Goal: Information Seeking & Learning: Find specific fact

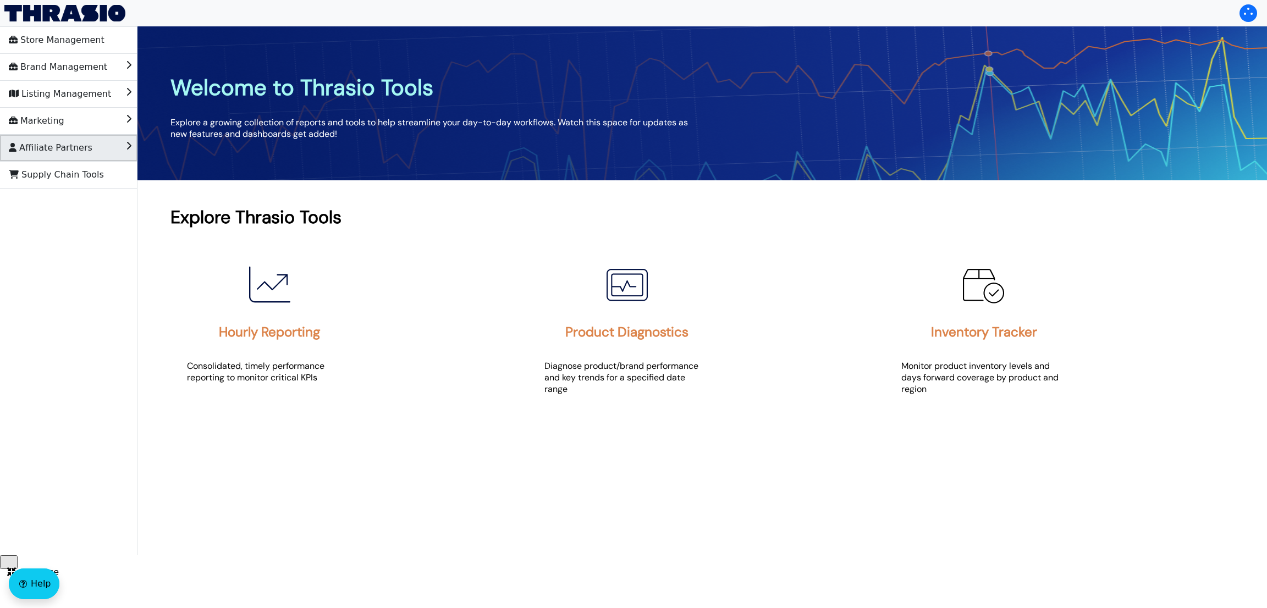
click at [32, 144] on span "Affiliate Partners" at bounding box center [51, 148] width 84 height 18
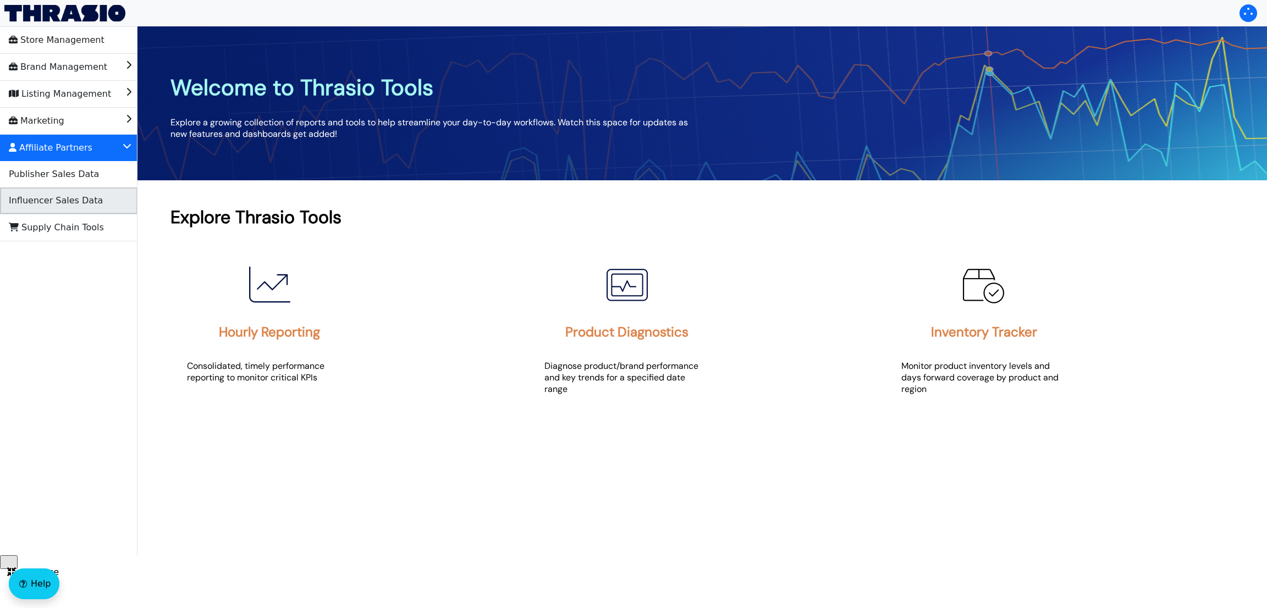
click at [57, 200] on span "Influencer Sales Data" at bounding box center [56, 201] width 94 height 18
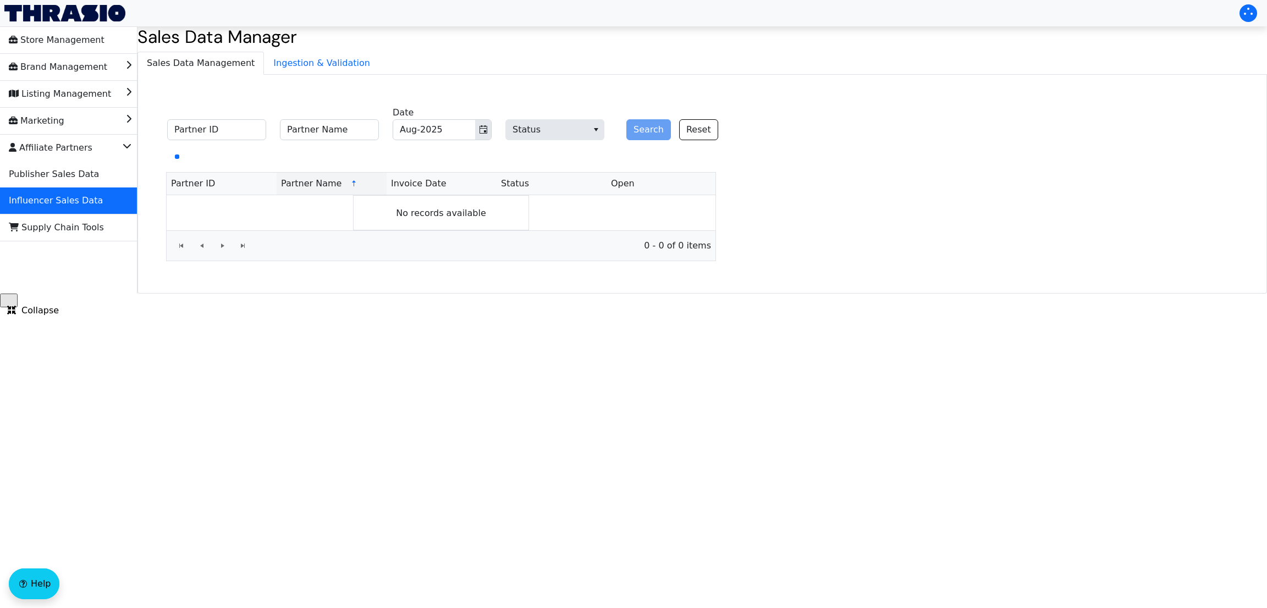
click at [652, 133] on div "Search Reset" at bounding box center [667, 123] width 99 height 34
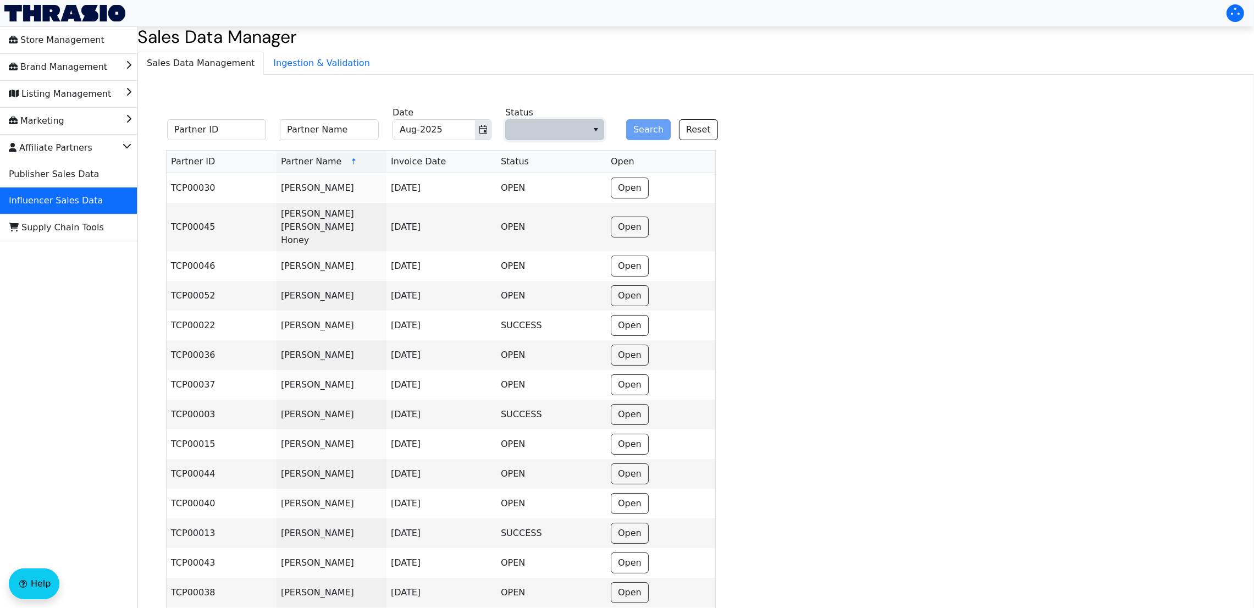
click at [574, 131] on span "Status" at bounding box center [547, 129] width 69 height 13
click at [552, 201] on li "SUCCESS" at bounding box center [555, 203] width 98 height 18
click at [641, 128] on button "Search" at bounding box center [648, 129] width 45 height 21
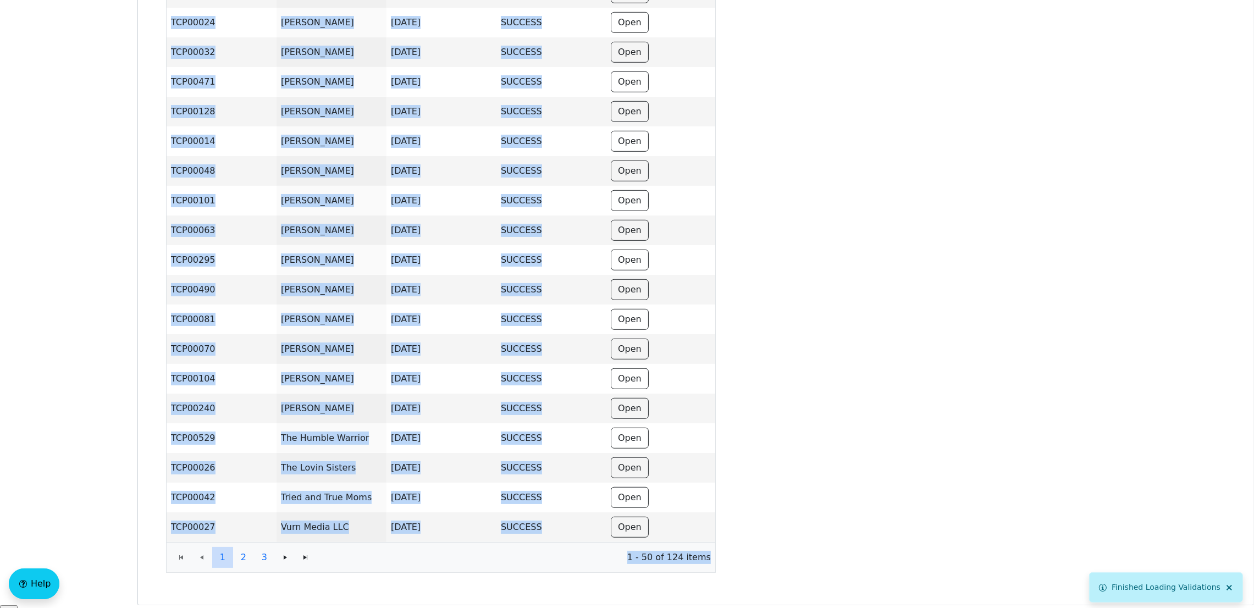
scroll to position [1151, 0]
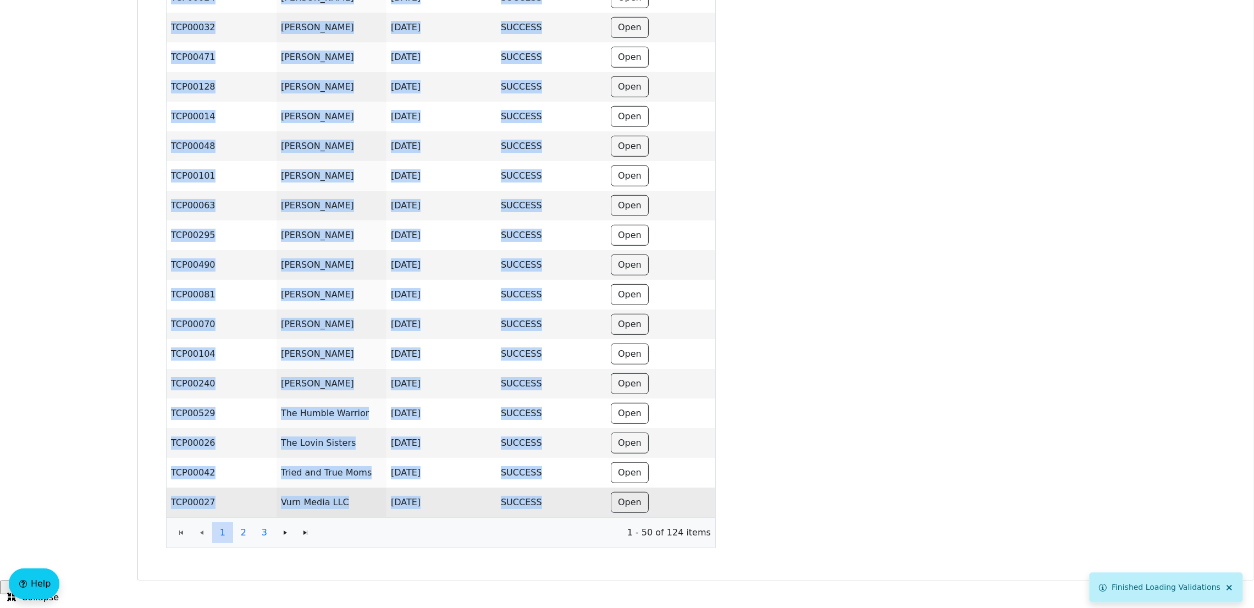
drag, startPoint x: 153, startPoint y: 186, endPoint x: 575, endPoint y: 501, distance: 526.5
click at [562, 386] on td "SUCCESS" at bounding box center [552, 503] width 110 height 30
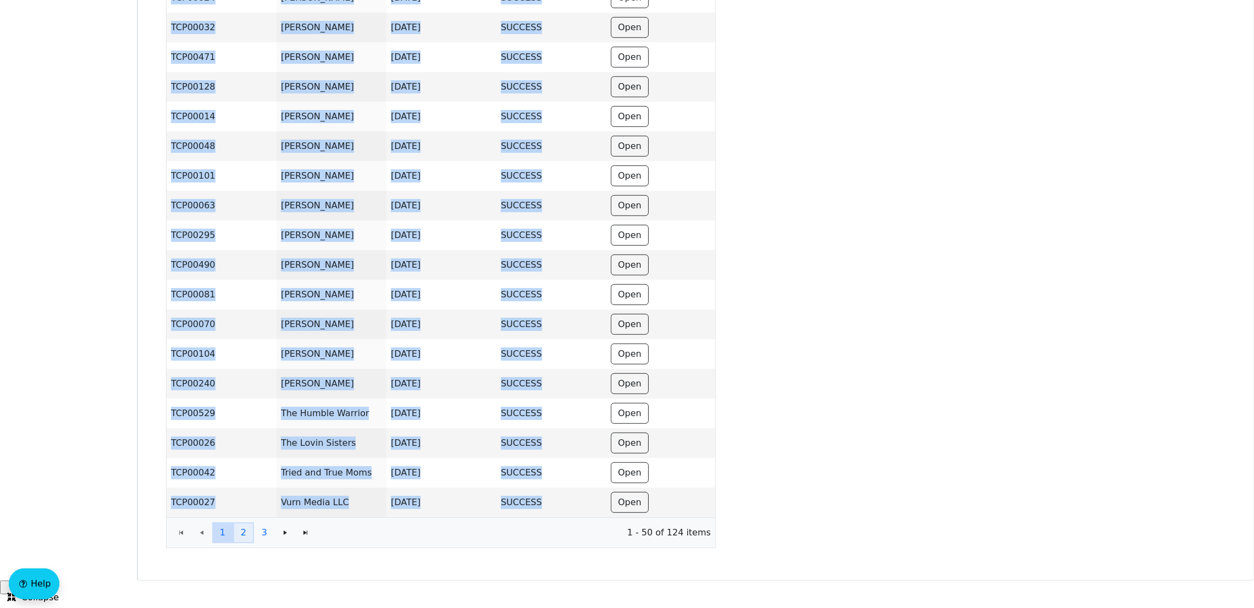
click at [243, 386] on span "2" at bounding box center [243, 532] width 5 height 13
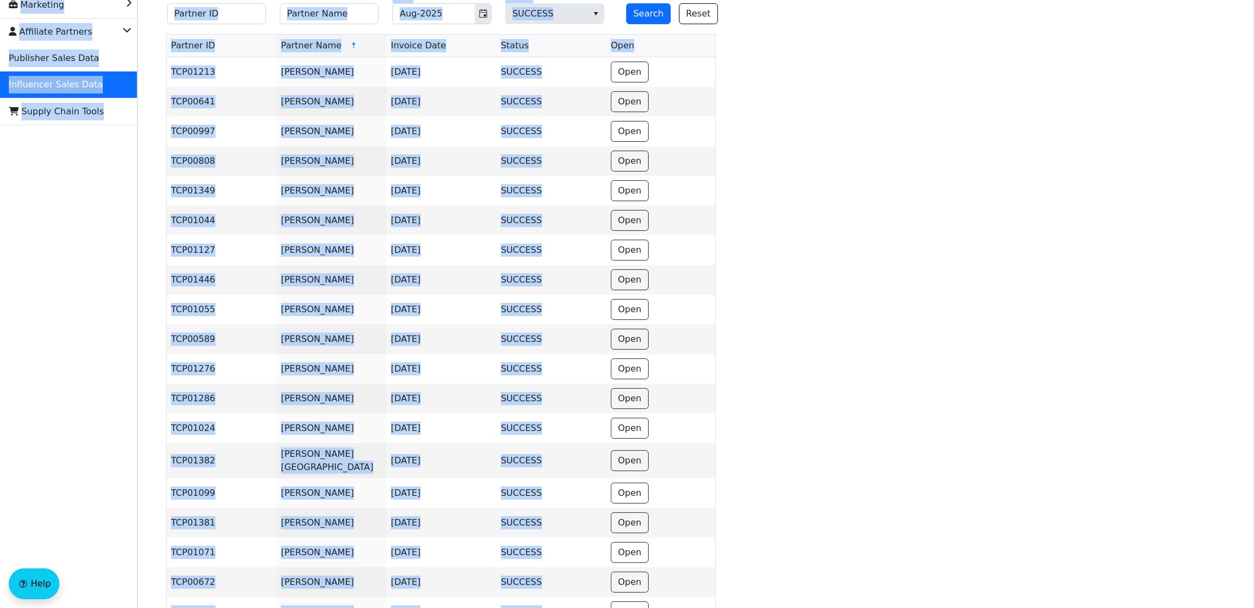
scroll to position [0, 0]
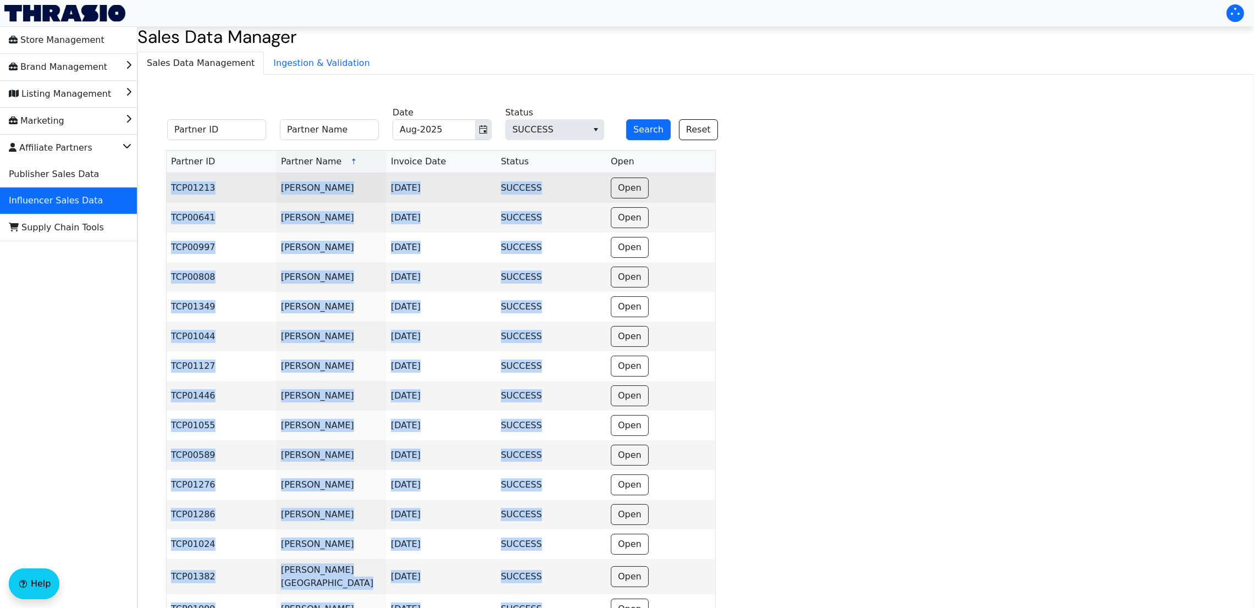
drag, startPoint x: 537, startPoint y: 502, endPoint x: 166, endPoint y: 189, distance: 484.7
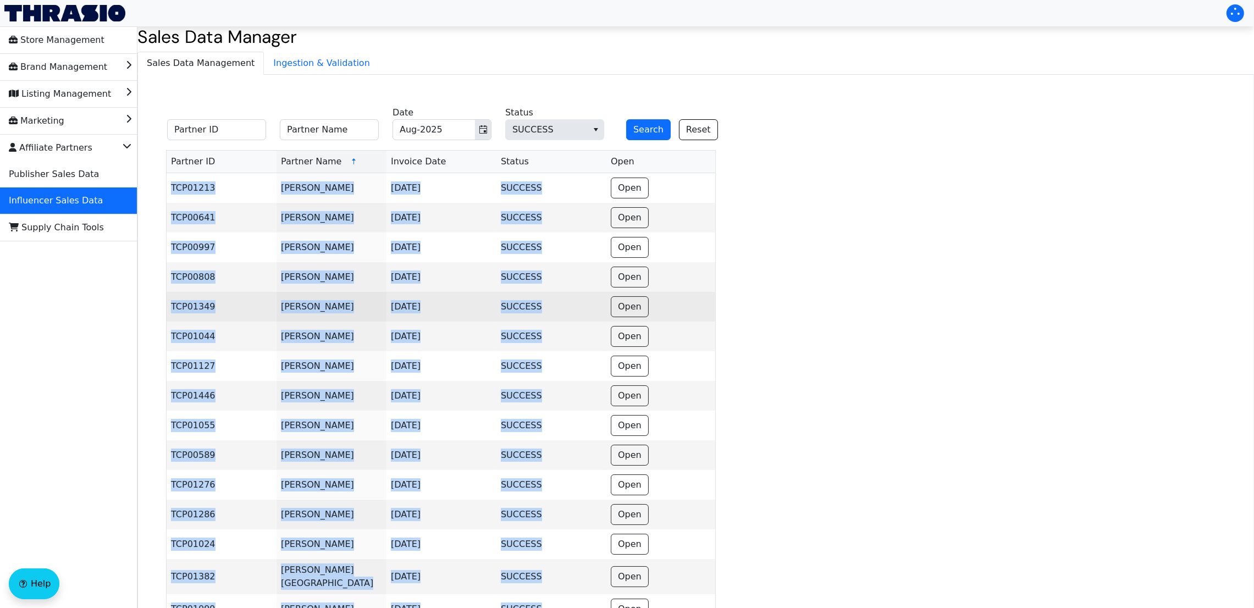
copy tbody "TCP01213 [PERSON_NAME][DATE] SUCCESS Open TCP00641 [PERSON_NAME][DATE] SUCCESS …"
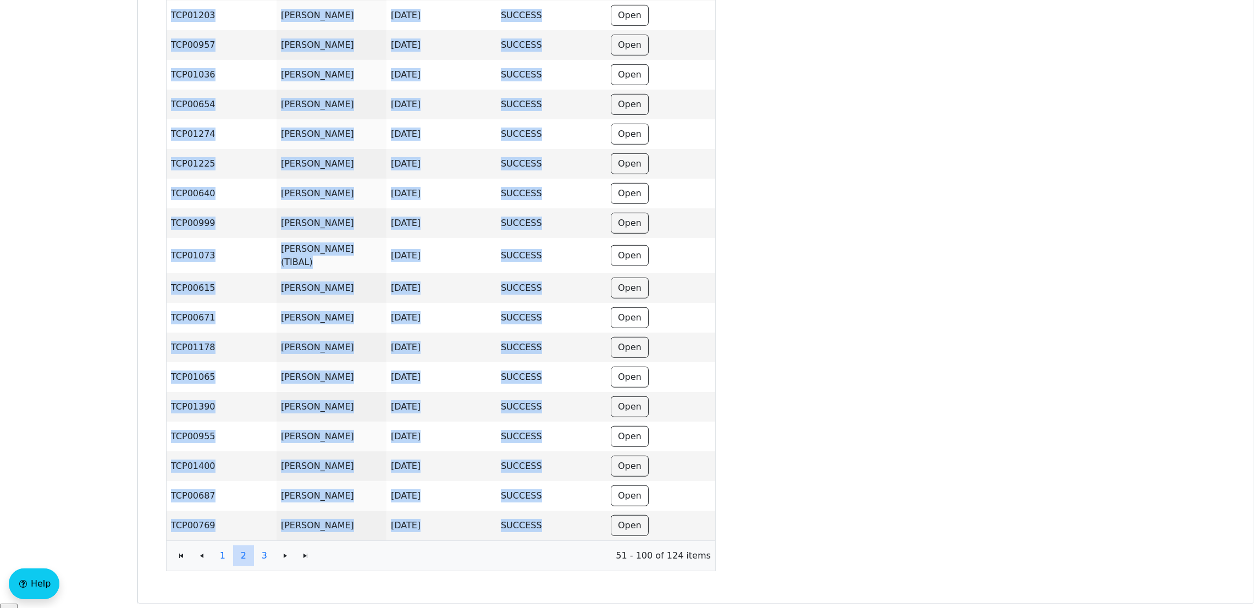
scroll to position [1151, 0]
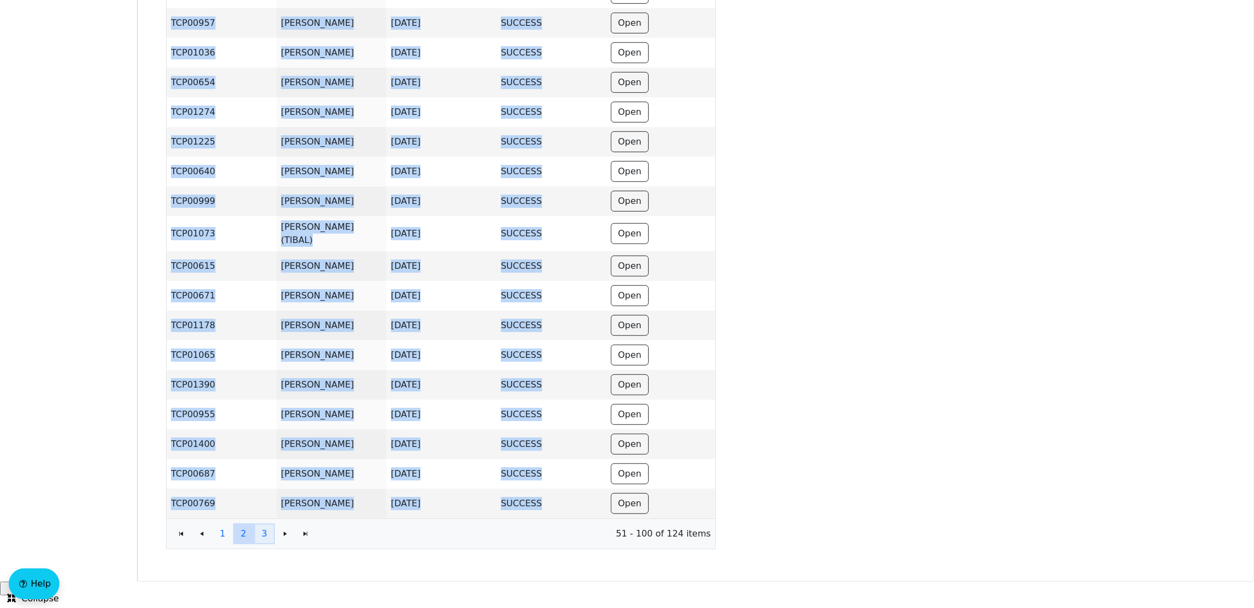
click at [261, 386] on button "3" at bounding box center [264, 534] width 21 height 21
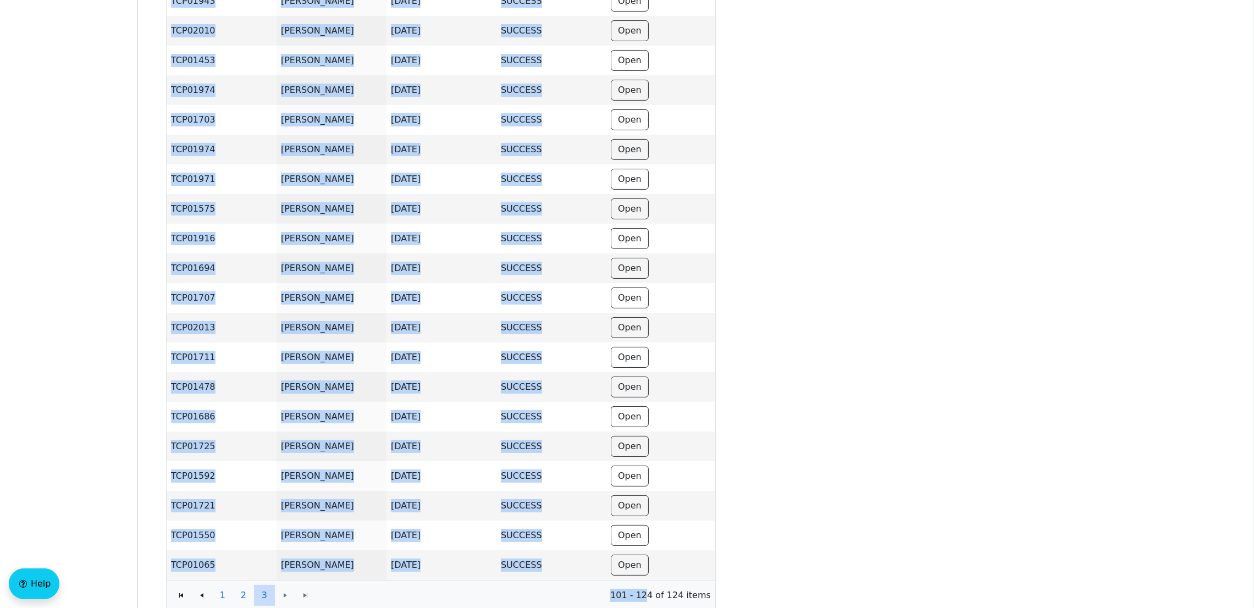
scroll to position [373, 0]
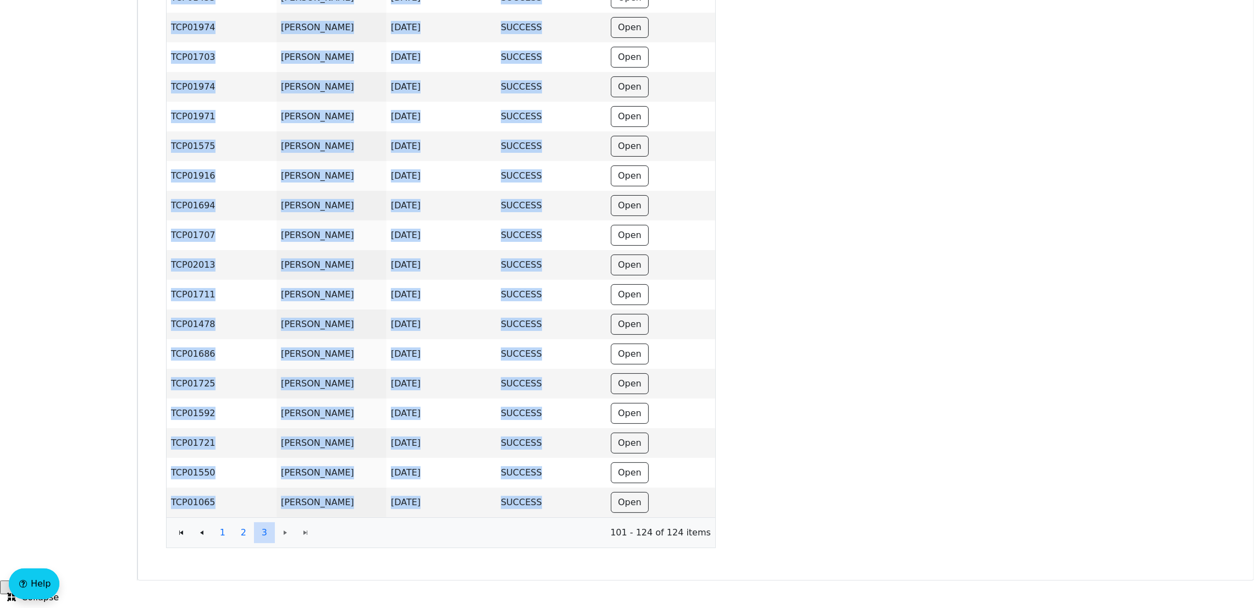
drag, startPoint x: 173, startPoint y: 188, endPoint x: 551, endPoint y: 522, distance: 504.5
click at [551, 386] on div "Partner ID Partner Name Invoice Date Status Open TCP01581 [PERSON_NAME] [DATE] …" at bounding box center [441, 165] width 550 height 767
copy div "TCP01581 [PERSON_NAME] [DATE] SUCCESS Open TCP01836 [PERSON_NAME] [DATE] SUCCES…"
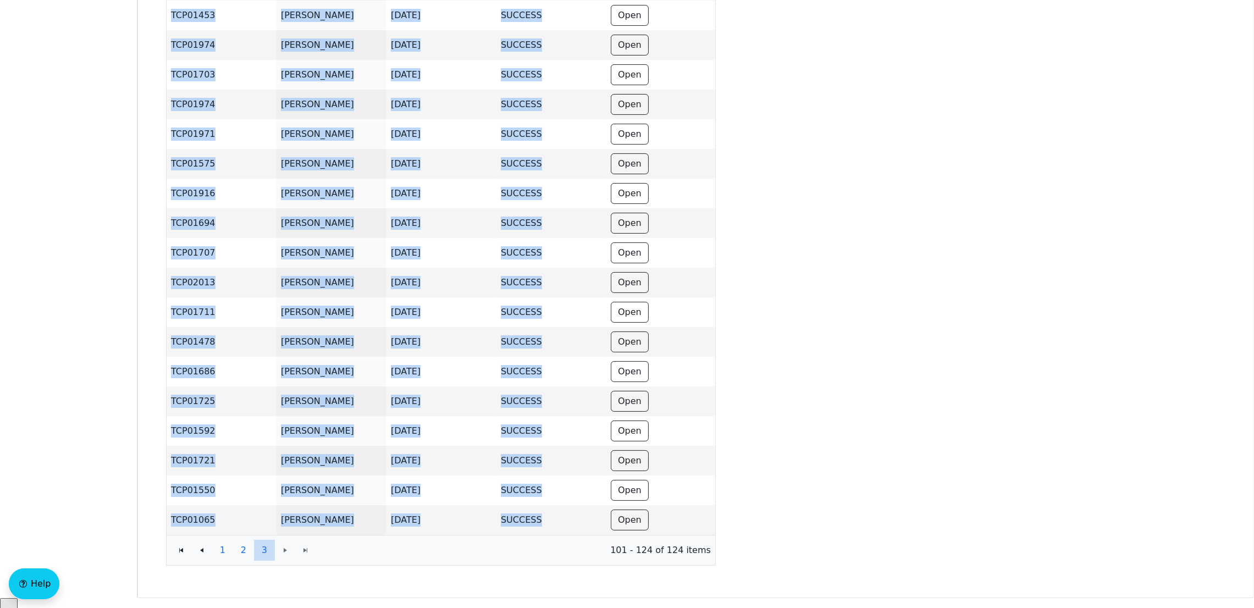
scroll to position [350, 0]
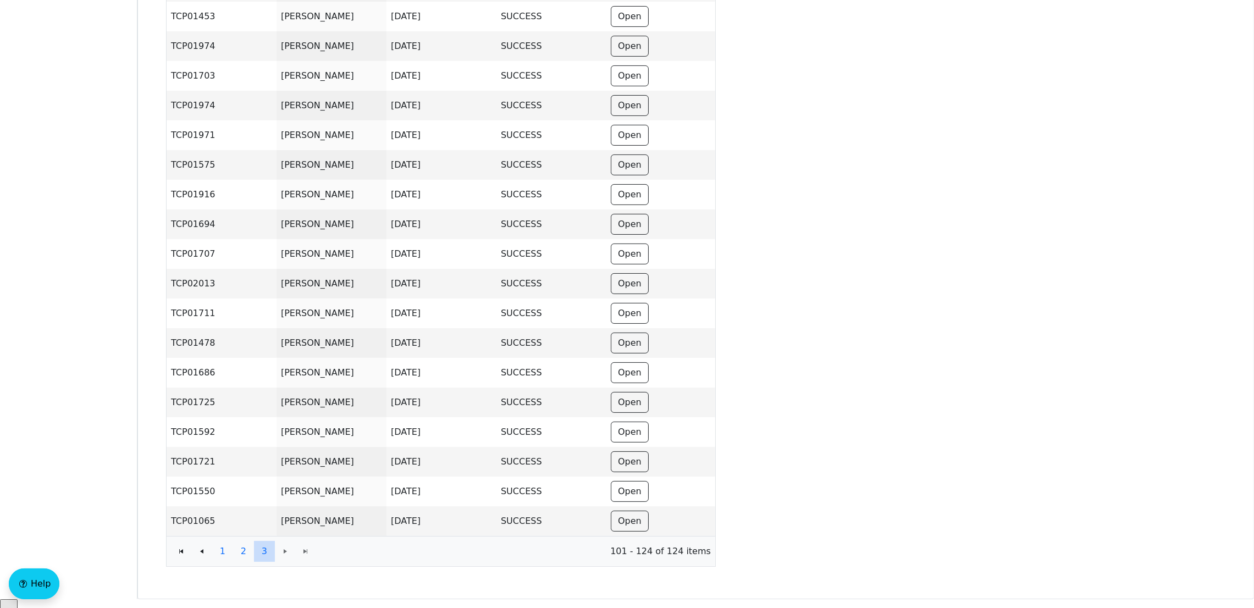
click at [744, 152] on div "Partner ID Partner Name Aug-2025 Date SUCCESS Status Search Reset Partner ID Pa…" at bounding box center [695, 162] width 1117 height 874
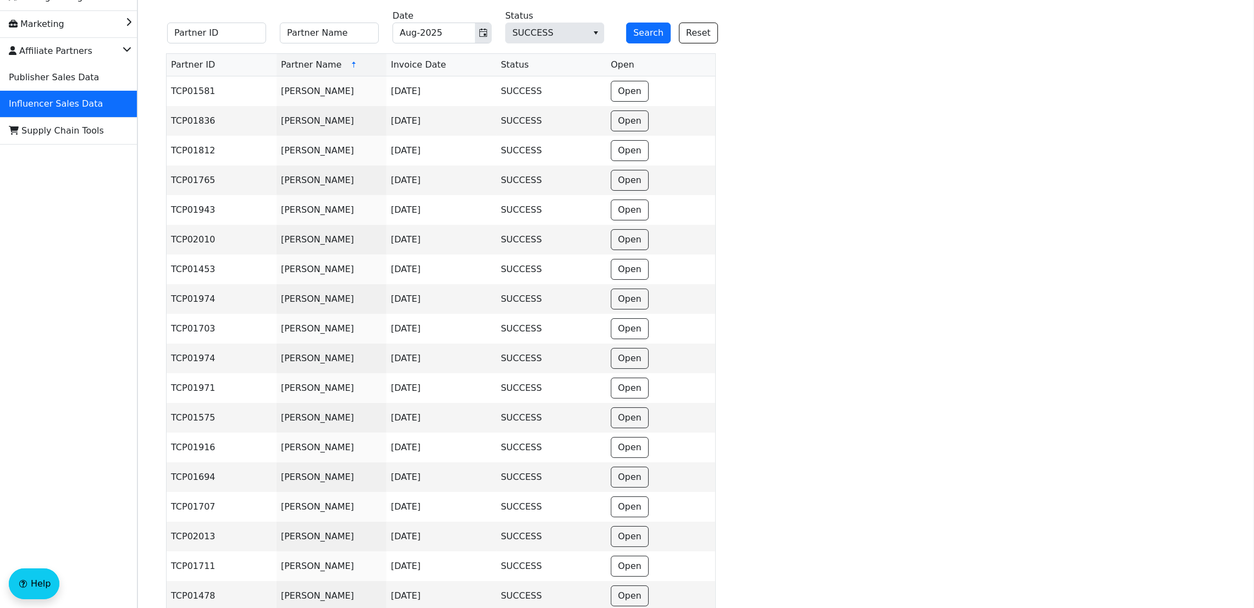
scroll to position [91, 0]
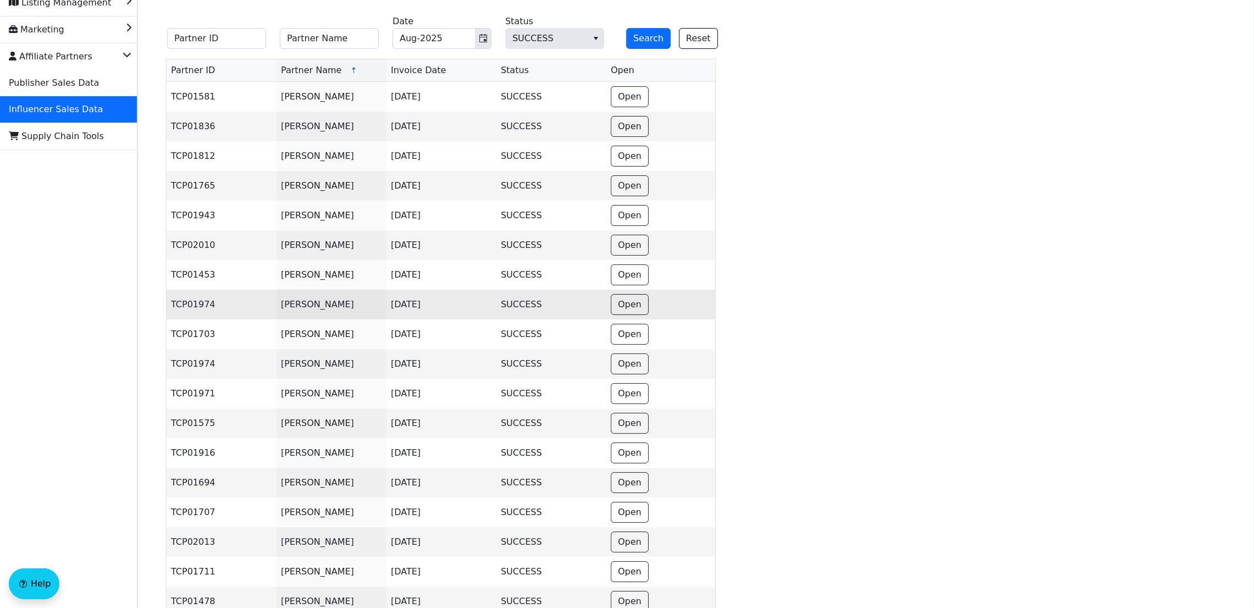
click at [186, 307] on td "TCP01974" at bounding box center [222, 305] width 110 height 30
click at [302, 304] on td "[PERSON_NAME]" at bounding box center [332, 305] width 110 height 30
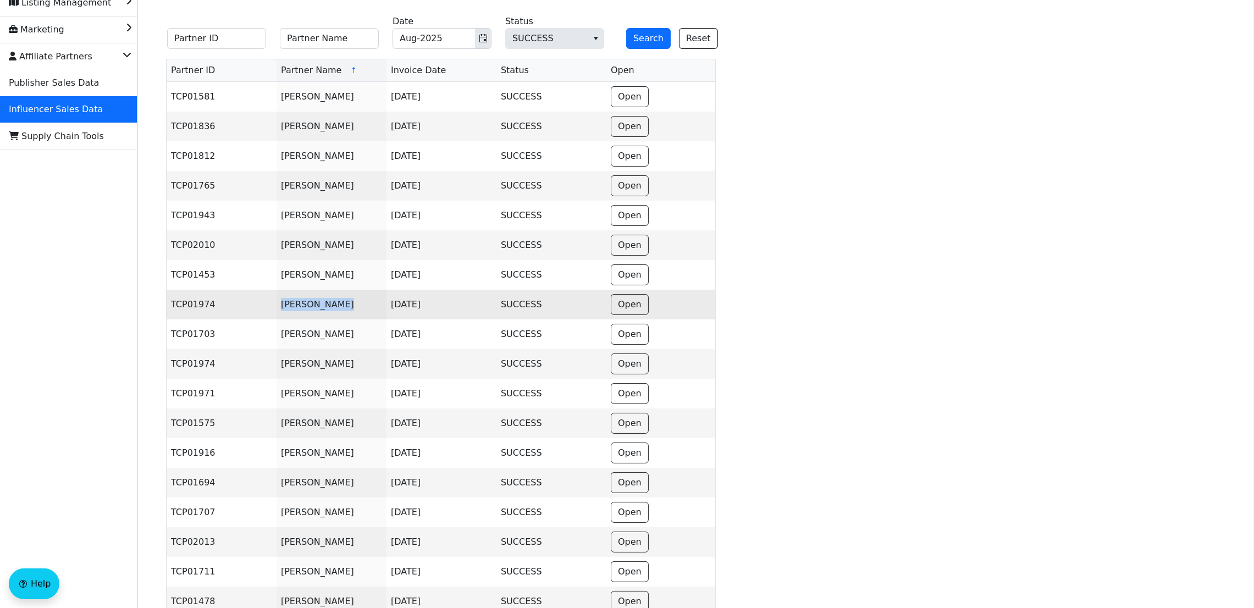
copy td "[PERSON_NAME]"
click at [192, 313] on td "TCP01974" at bounding box center [222, 305] width 110 height 30
click at [192, 312] on td "TCP01974" at bounding box center [222, 305] width 110 height 30
copy td "TCP01974"
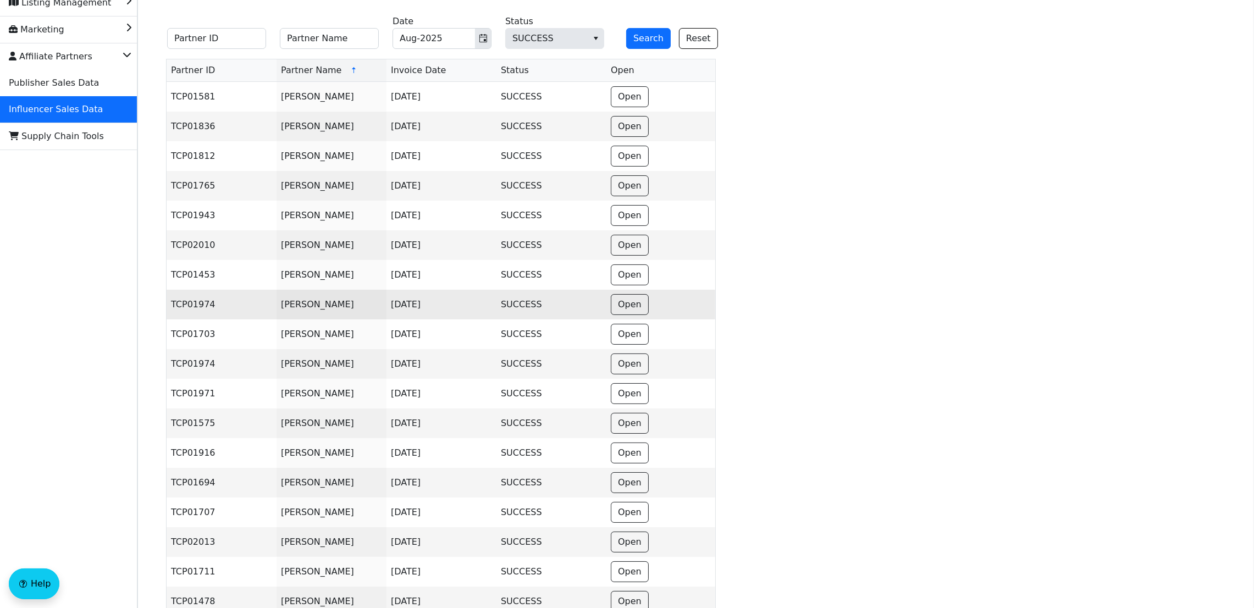
click at [306, 304] on td "[PERSON_NAME]" at bounding box center [332, 305] width 110 height 30
copy td "[PERSON_NAME]"
click at [306, 304] on td "[PERSON_NAME]" at bounding box center [332, 305] width 110 height 30
click at [327, 40] on input "Partner Name" at bounding box center [329, 38] width 99 height 21
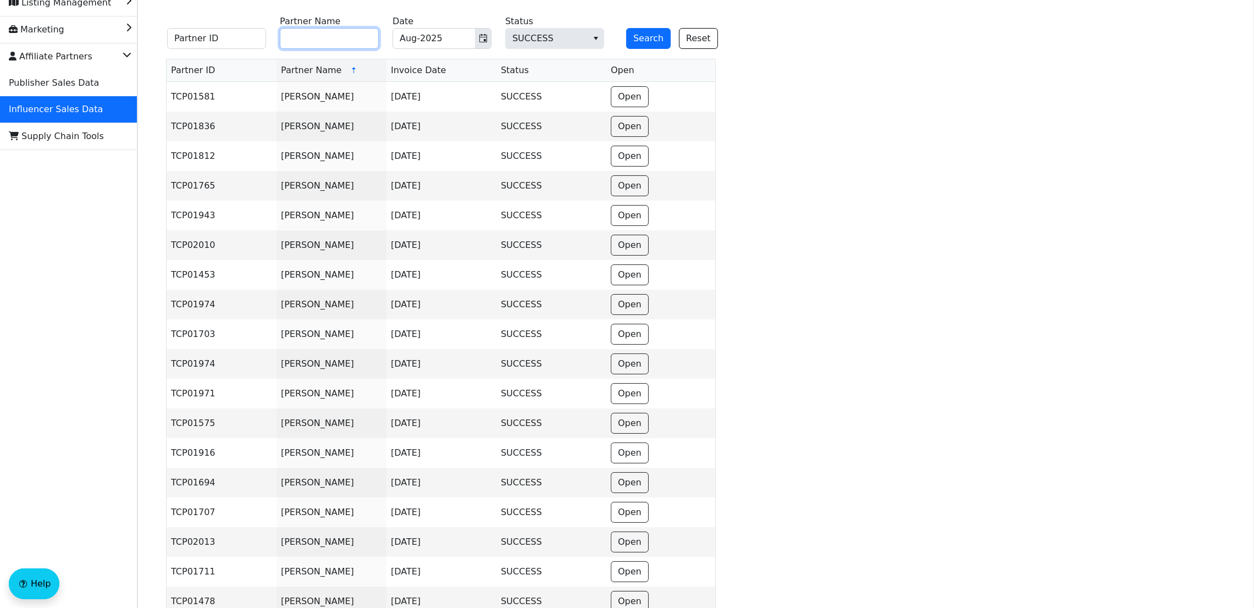
paste input "[PERSON_NAME]"
type input "[PERSON_NAME]"
click at [645, 41] on button "Search" at bounding box center [648, 38] width 45 height 21
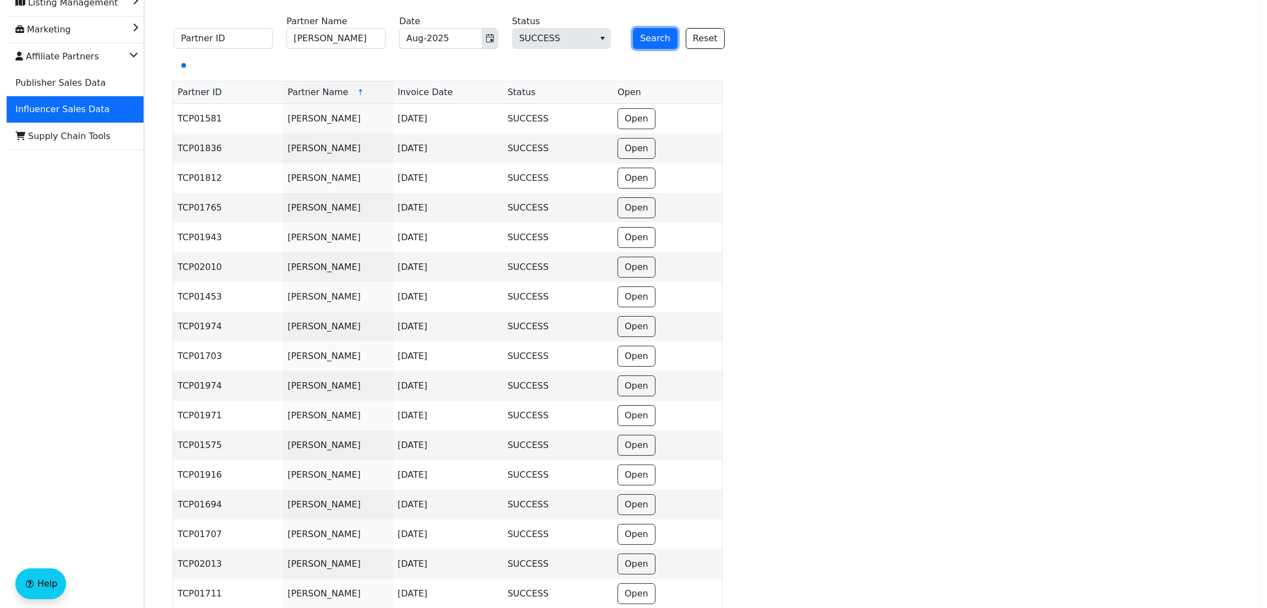
scroll to position [0, 0]
